Goal: Contribute content

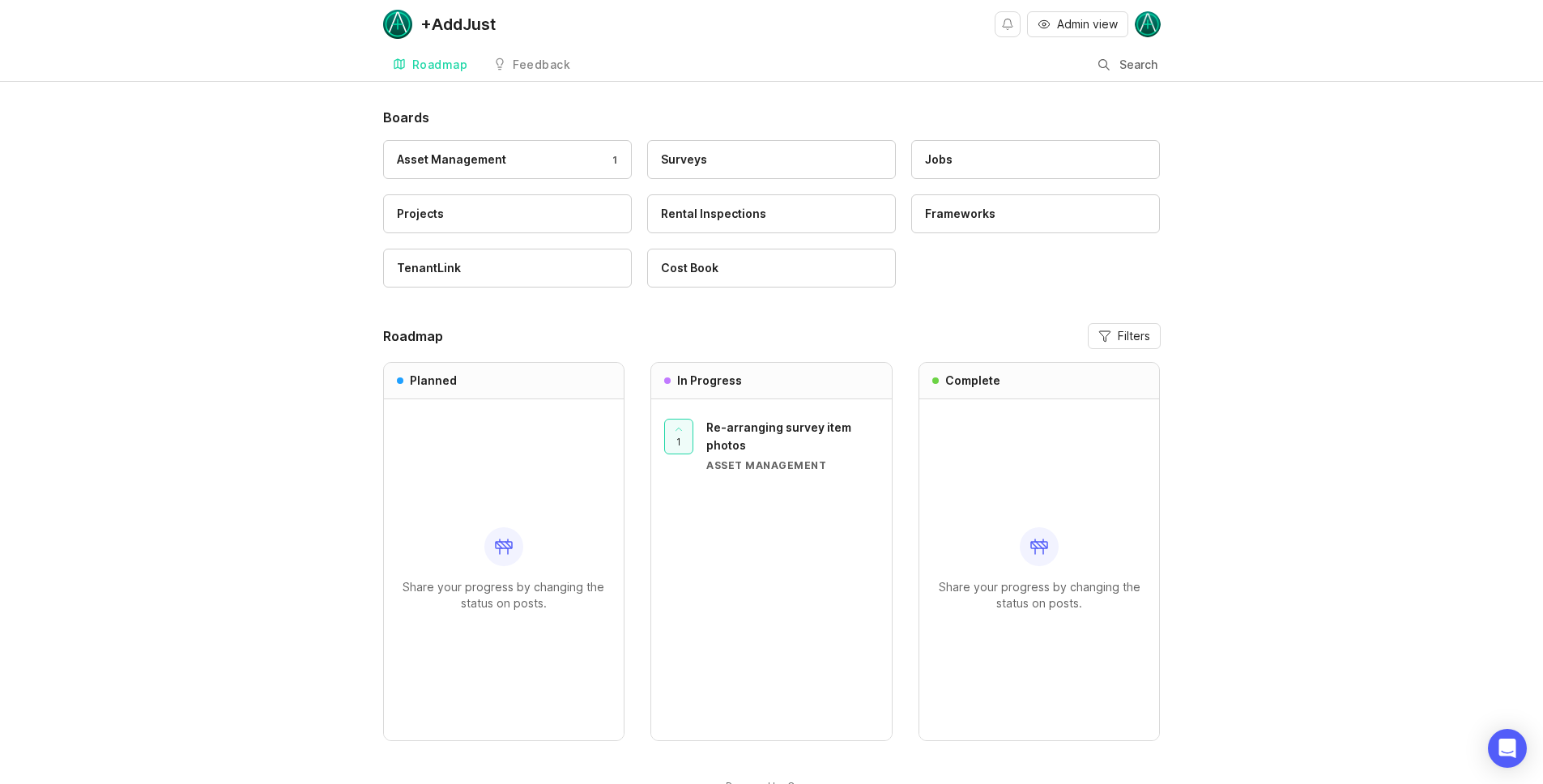
click at [533, 157] on div "Asset Management 1" at bounding box center [507, 160] width 221 height 18
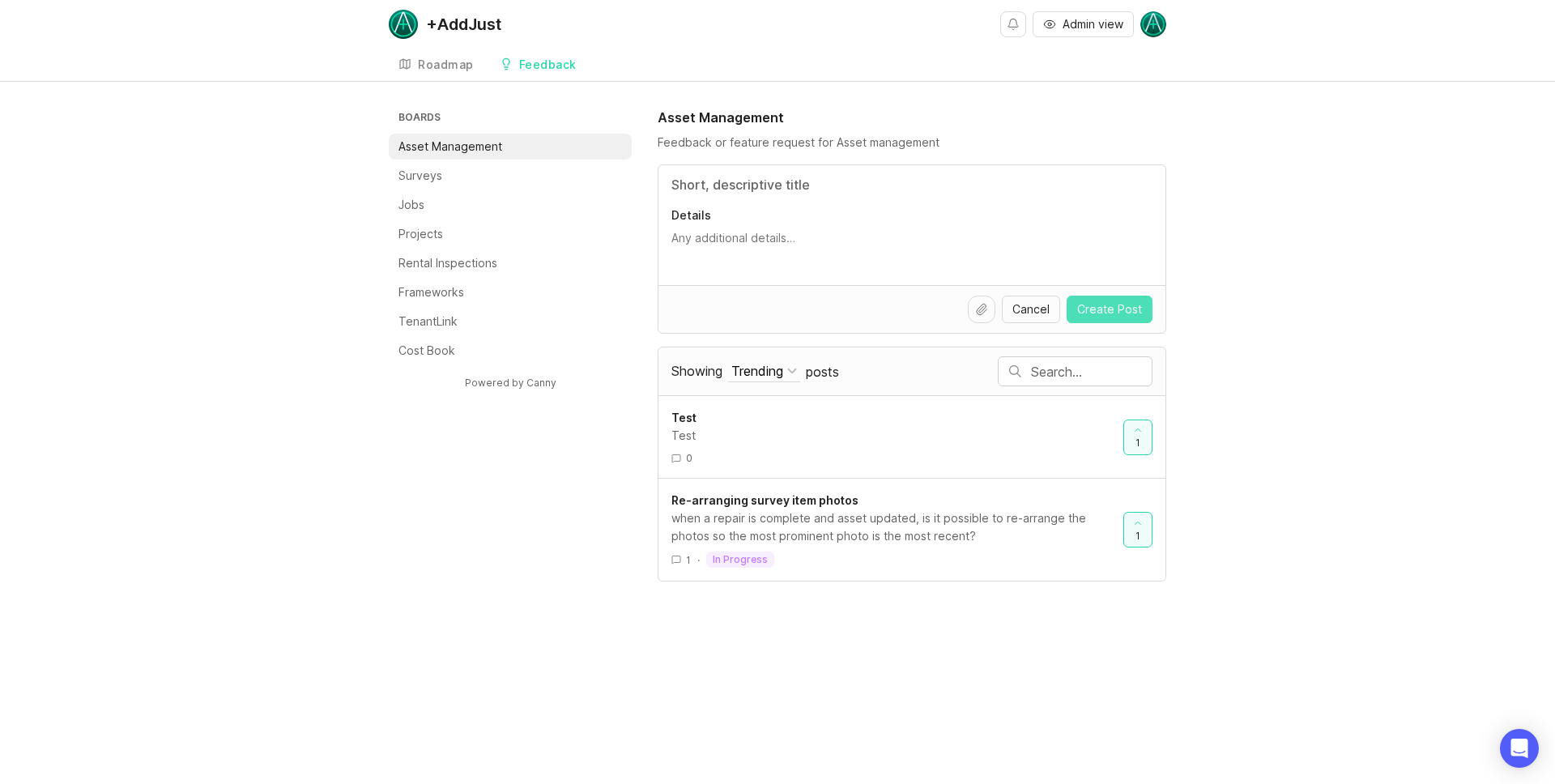
click at [1118, 310] on span "Create Post" at bounding box center [1110, 309] width 65 height 16
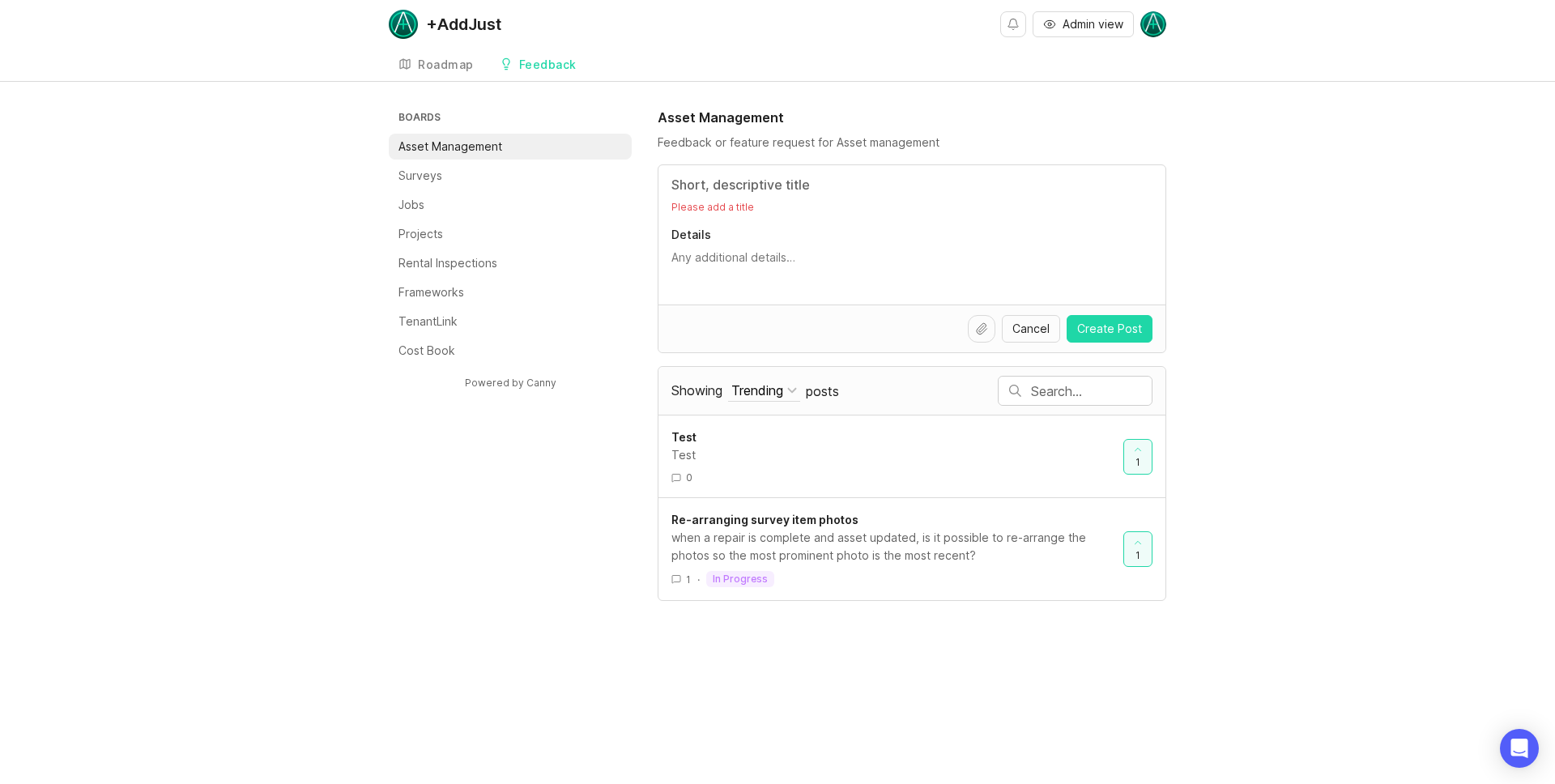
click at [755, 171] on div "Please add a title Details" at bounding box center [912, 234] width 507 height 139
click at [754, 189] on input "Title" at bounding box center [912, 185] width 481 height 20
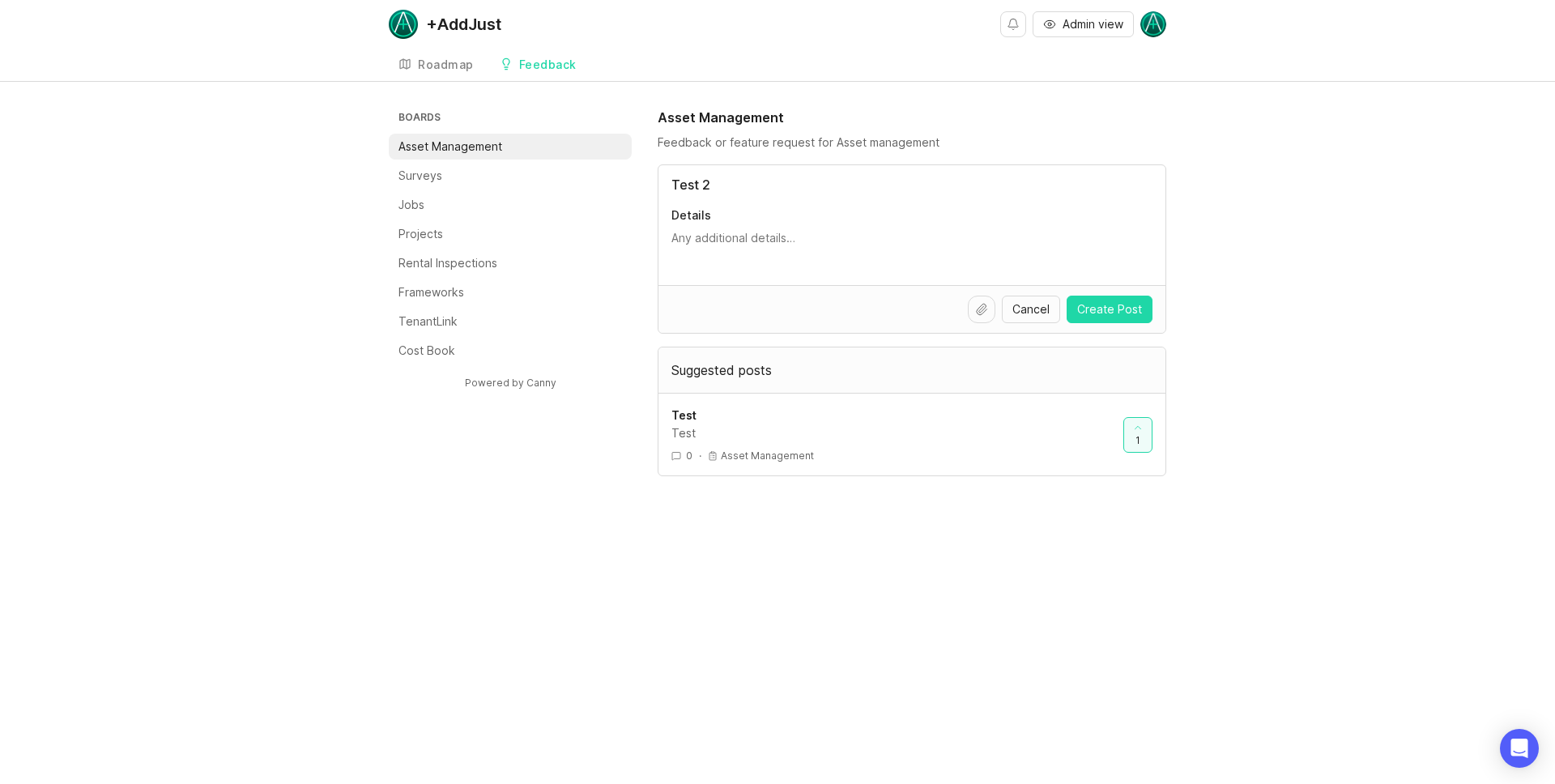
type input "Test 2"
click at [771, 244] on textarea "Details" at bounding box center [912, 246] width 481 height 32
type textarea "test2"
click at [1094, 312] on span "Create Post" at bounding box center [1110, 309] width 65 height 16
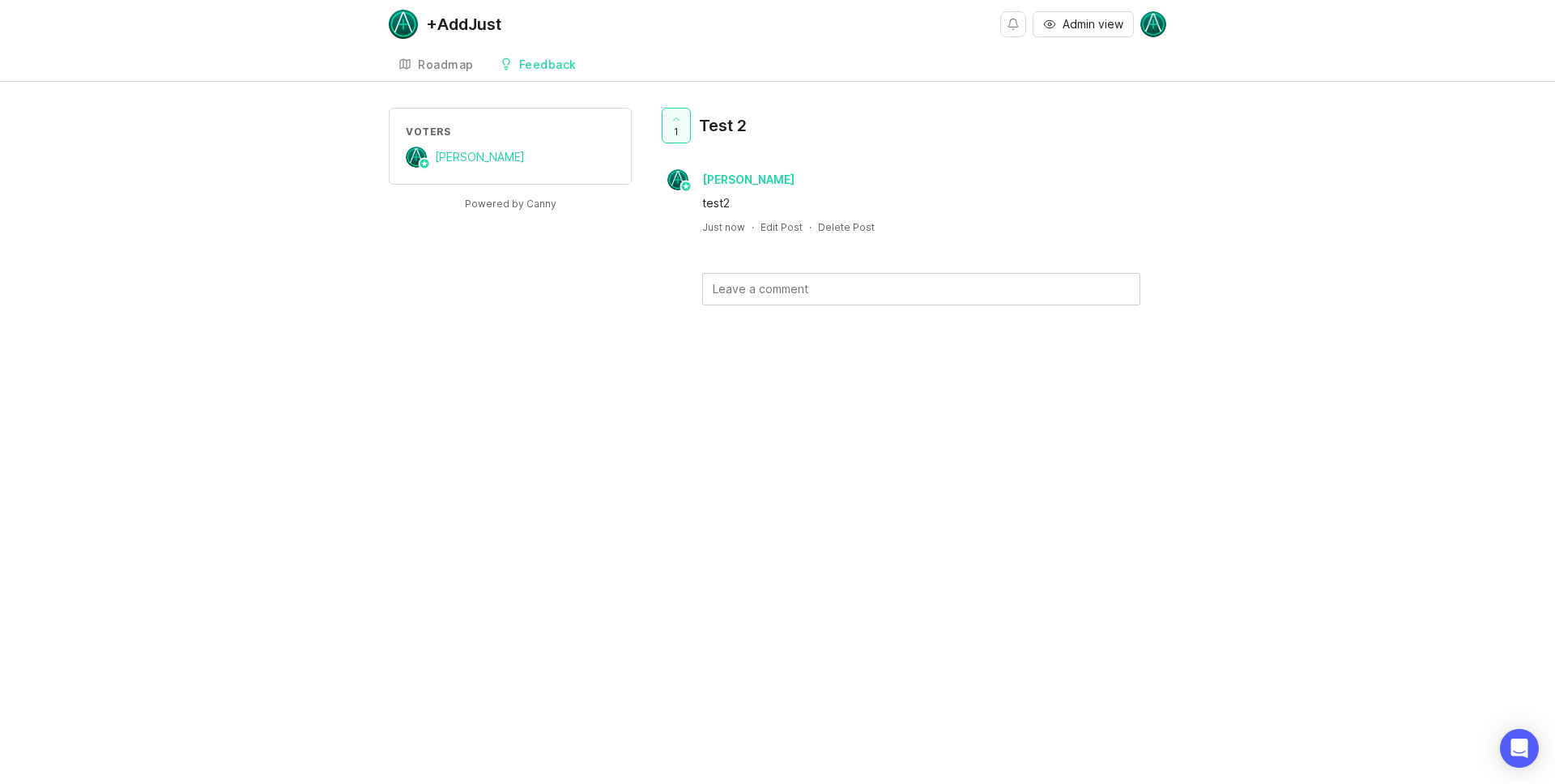
click at [560, 66] on div "Feedback" at bounding box center [548, 65] width 57 height 12
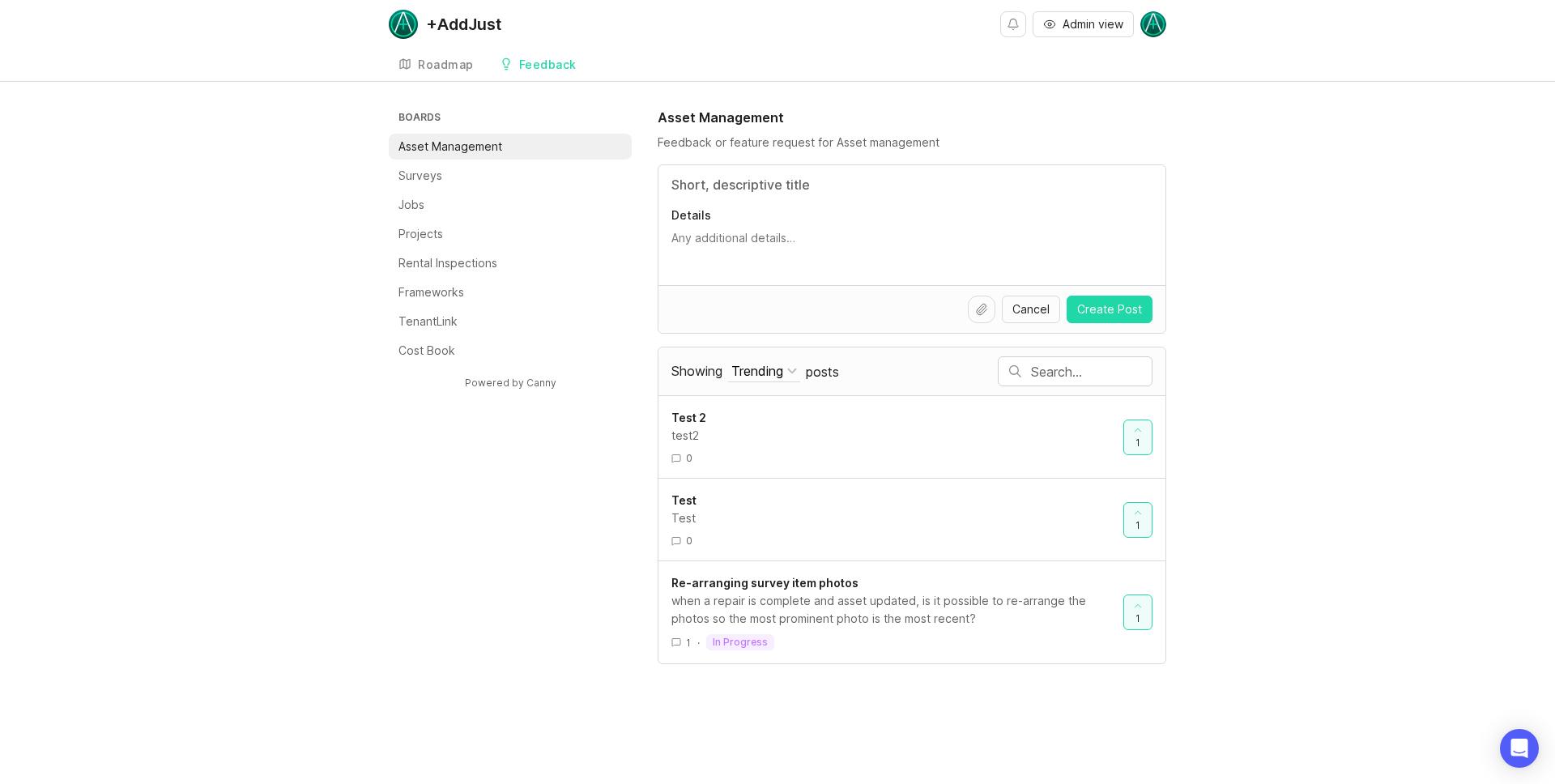
click at [450, 71] on div "Roadmap" at bounding box center [446, 65] width 56 height 12
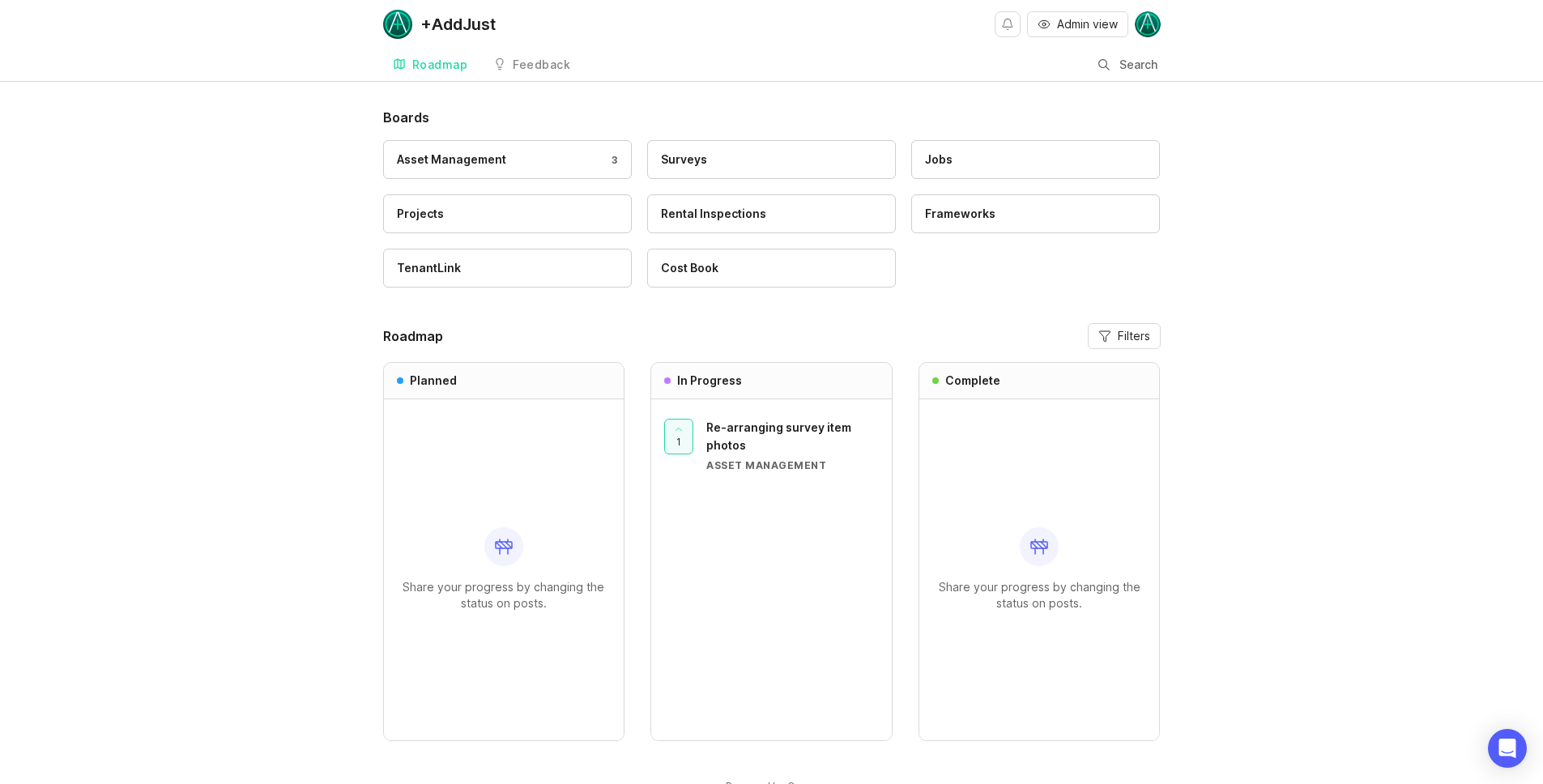
click at [512, 63] on div "Feedback" at bounding box center [541, 65] width 57 height 12
